Goal: Transaction & Acquisition: Purchase product/service

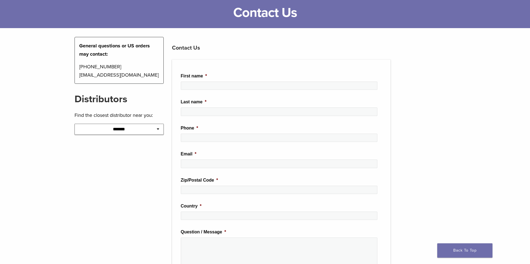
scroll to position [35, 0]
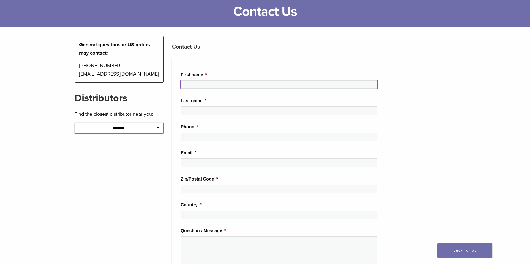
click at [227, 86] on input "First name *" at bounding box center [279, 85] width 197 height 8
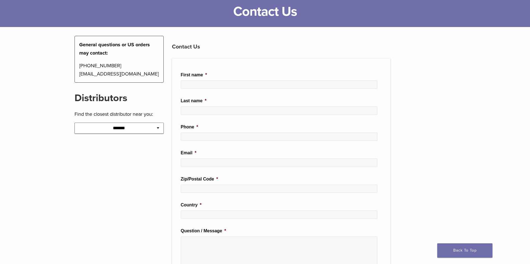
click at [74, 179] on div "**********" at bounding box center [118, 212] width 97 height 352
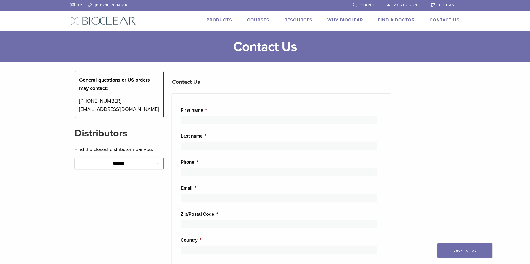
click at [223, 27] on div "TR 1.855.712.5327 Search My Account 0 items Cart No products in the cart. Back …" at bounding box center [264, 15] width 397 height 31
click at [223, 15] on div "TR 1.855.712.5327 Search My Account 0 items Cart No products in the cart. Back …" at bounding box center [264, 15] width 397 height 31
click at [223, 18] on link "Products" at bounding box center [219, 20] width 26 height 6
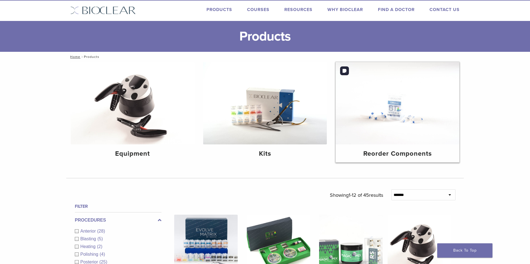
scroll to position [12, 0]
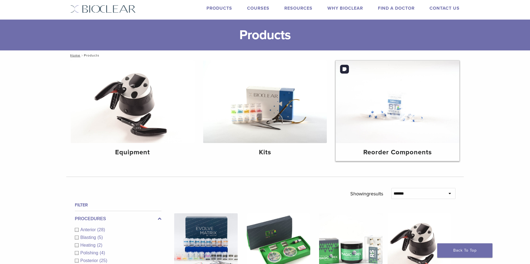
click at [366, 107] on img at bounding box center [398, 102] width 124 height 83
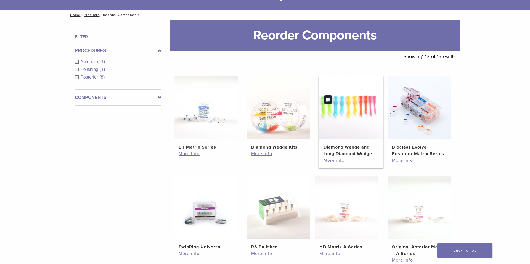
scroll to position [84, 0]
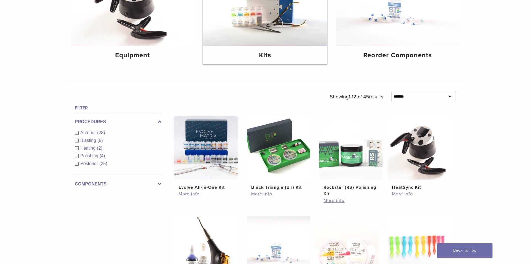
scroll to position [110, 0]
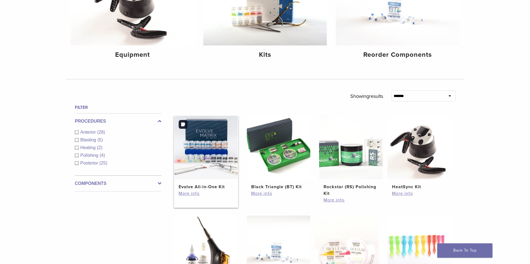
click at [204, 155] on img at bounding box center [205, 147] width 63 height 63
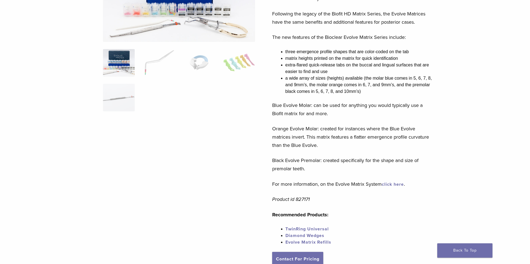
scroll to position [111, 0]
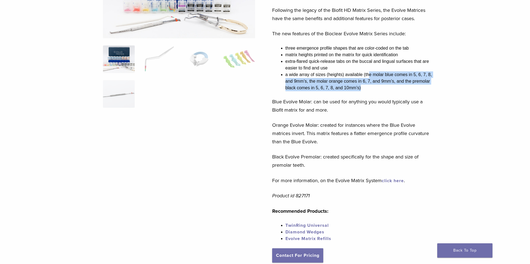
drag, startPoint x: 367, startPoint y: 73, endPoint x: 415, endPoint y: 89, distance: 50.3
click at [415, 89] on li "a wide array of sizes (heights) available (the molar blue comes in 5, 6, 7, 8, …" at bounding box center [359, 81] width 149 height 20
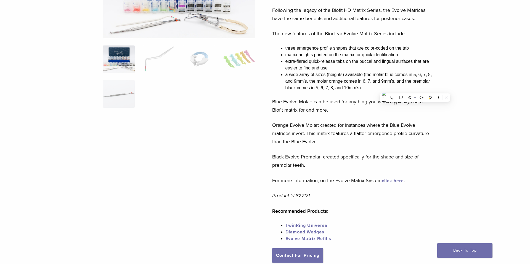
click at [285, 92] on div "More of what you need in the sizes you need. The Evolve All-in-One Select Kit o…" at bounding box center [353, 104] width 162 height 290
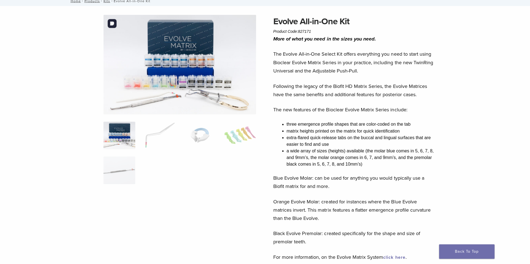
scroll to position [35, 0]
